Goal: Use online tool/utility: Utilize a website feature to perform a specific function

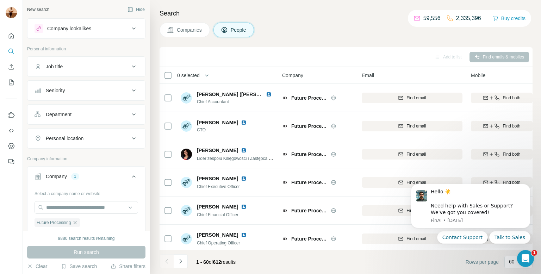
scroll to position [433, 0]
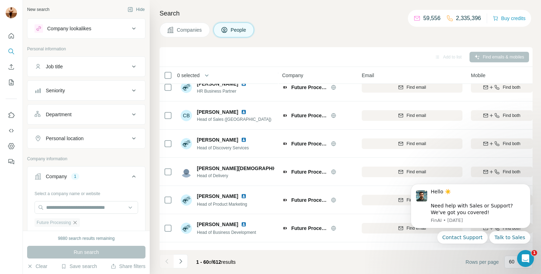
click at [76, 223] on icon "button" at bounding box center [75, 222] width 3 height 3
click at [76, 209] on input "text" at bounding box center [85, 207] width 103 height 13
paste input "**********"
paste input "text"
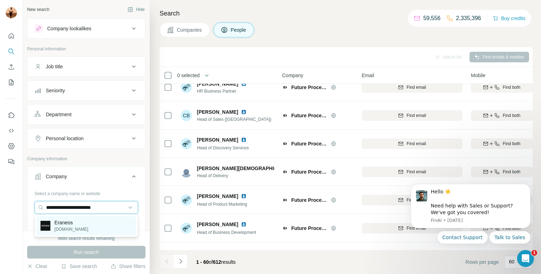
type input "**********"
click at [89, 224] on div "Eraneos [DOMAIN_NAME]" at bounding box center [86, 225] width 100 height 19
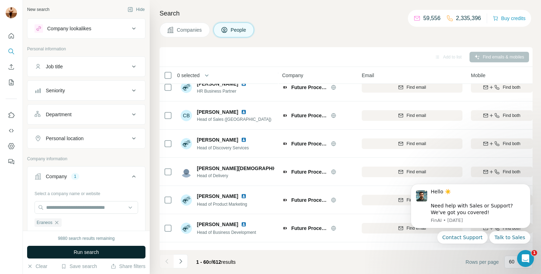
click at [79, 249] on span "Run search" at bounding box center [86, 252] width 25 height 7
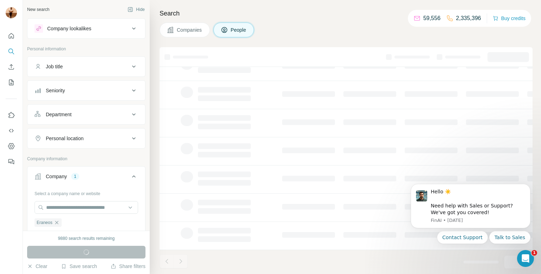
scroll to position [115, 0]
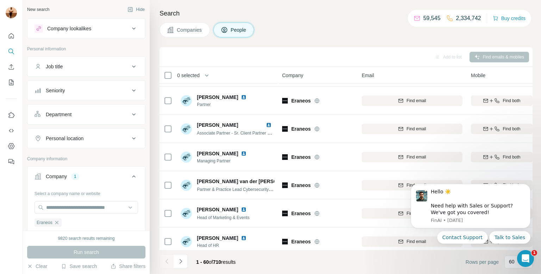
scroll to position [1523, 0]
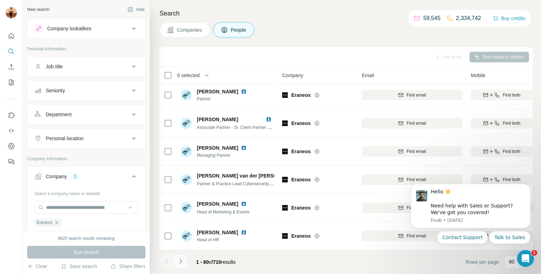
click at [185, 257] on button "Navigate to next page" at bounding box center [181, 261] width 14 height 14
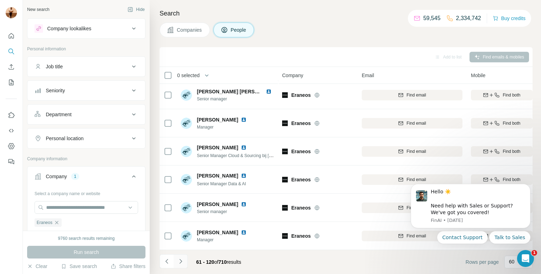
click at [179, 263] on icon "Navigate to next page" at bounding box center [180, 261] width 7 height 7
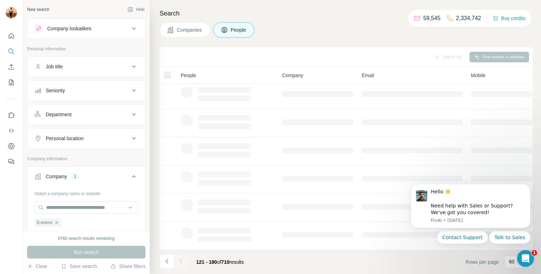
scroll to position [0, 0]
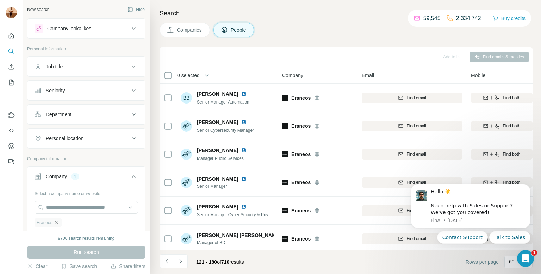
click at [57, 222] on icon "button" at bounding box center [57, 223] width 6 height 6
click at [56, 207] on input "text" at bounding box center [85, 207] width 103 height 13
paste input "**********"
type input "**********"
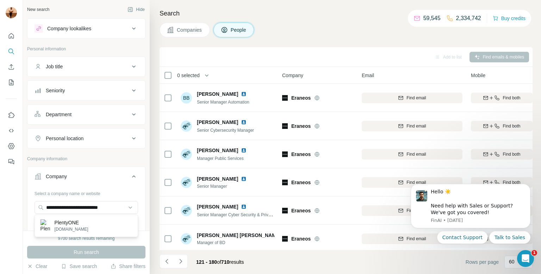
click at [61, 223] on p "PlentyONE" at bounding box center [72, 222] width 34 height 7
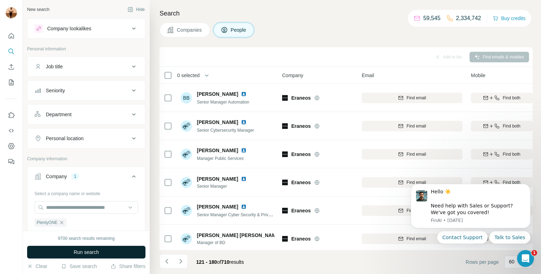
click at [71, 256] on button "Run search" at bounding box center [86, 252] width 118 height 13
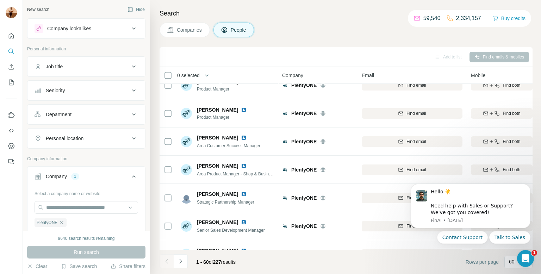
scroll to position [1523, 0]
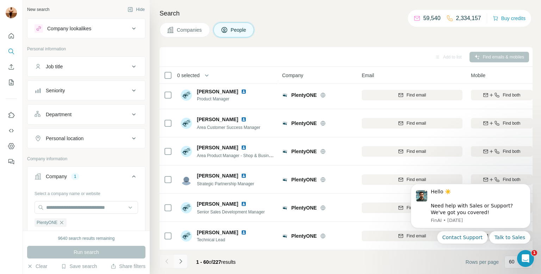
click at [184, 267] on button "Navigate to next page" at bounding box center [181, 261] width 14 height 14
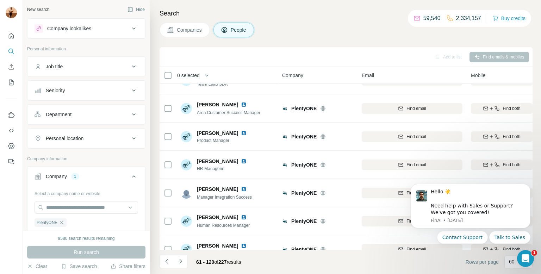
scroll to position [0, 0]
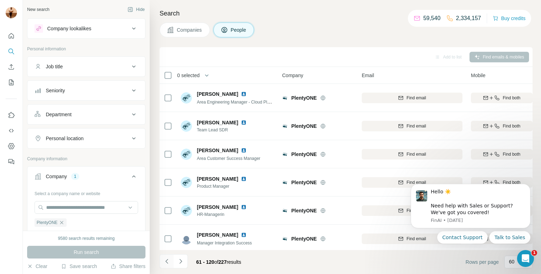
click at [164, 264] on icon "Navigate to previous page" at bounding box center [166, 261] width 7 height 7
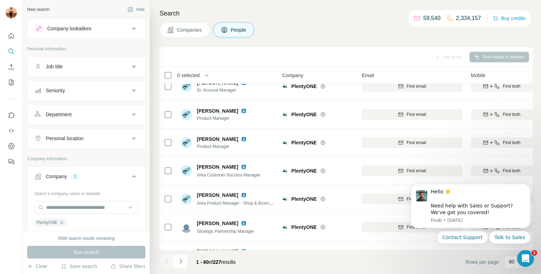
scroll to position [1477, 0]
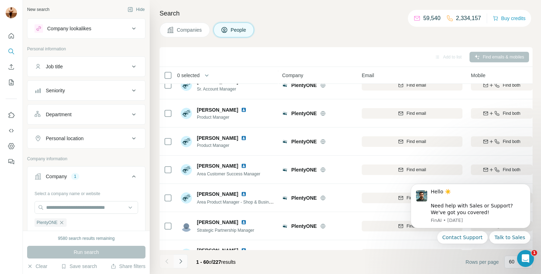
click at [183, 261] on icon "Navigate to next page" at bounding box center [180, 261] width 7 height 7
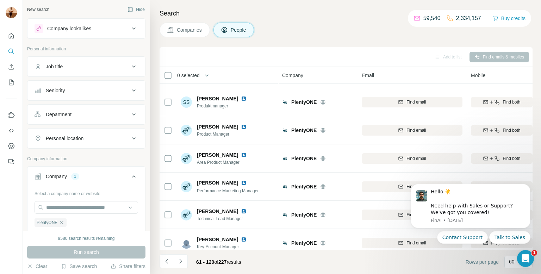
scroll to position [326, 0]
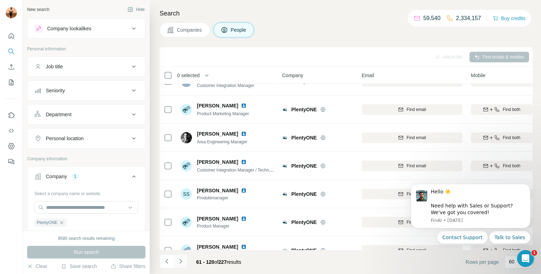
click at [180, 260] on icon "Navigate to next page" at bounding box center [180, 261] width 7 height 7
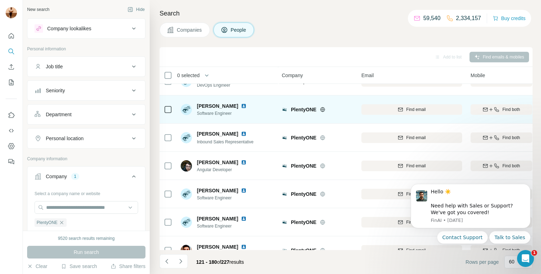
scroll to position [1307, 0]
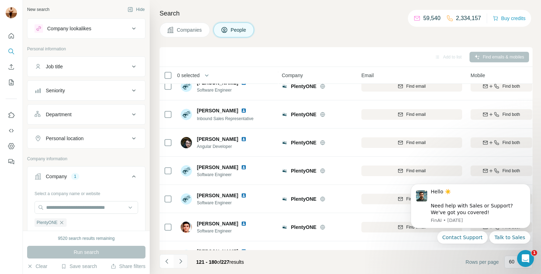
click at [180, 265] on button "Navigate to next page" at bounding box center [181, 261] width 14 height 14
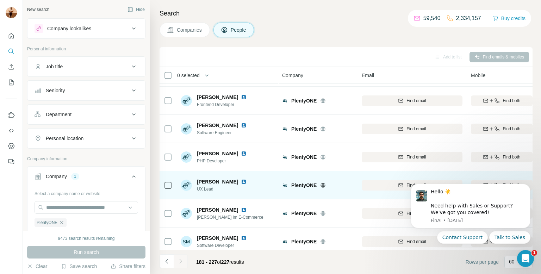
scroll to position [1157, 0]
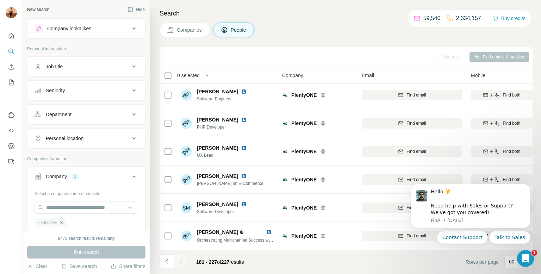
click at [60, 221] on icon "button" at bounding box center [62, 223] width 6 height 6
click at [62, 206] on input "text" at bounding box center [85, 207] width 103 height 13
paste input "**********"
type input "**********"
